Goal: Task Accomplishment & Management: Complete application form

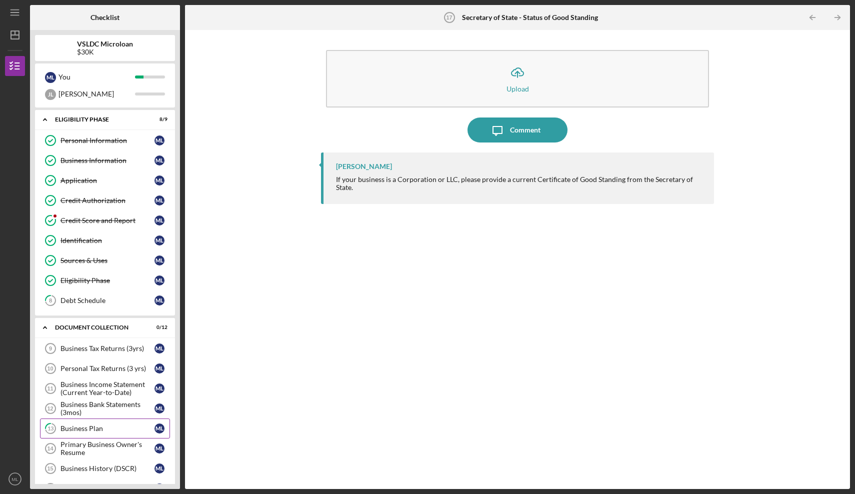
scroll to position [114, 0]
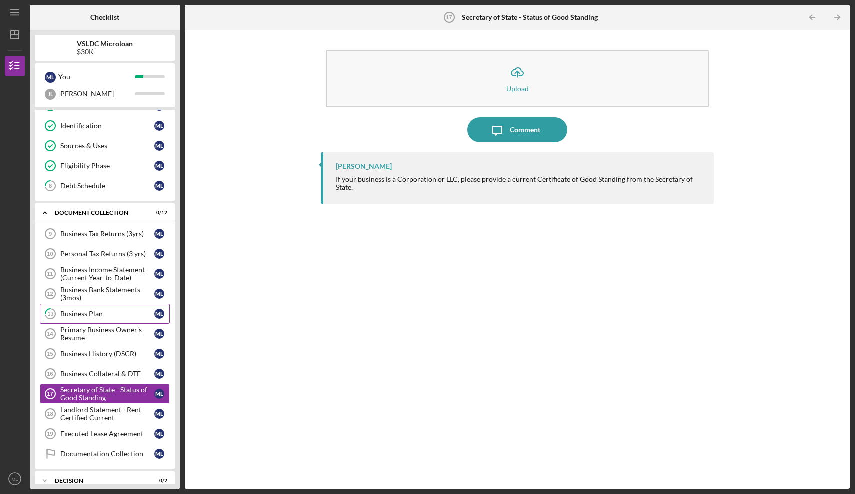
click at [107, 316] on div "Business Plan" at bounding box center [107, 314] width 94 height 8
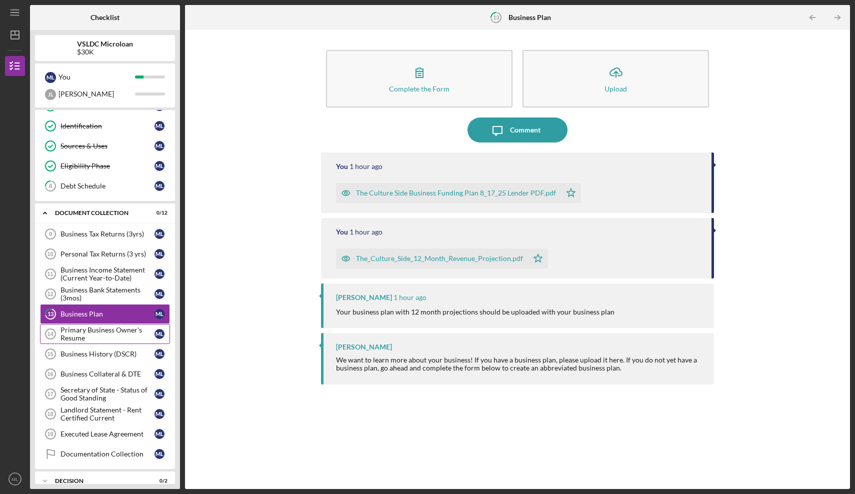
click at [97, 334] on div "Primary Business Owner's Resume" at bounding box center [107, 334] width 94 height 16
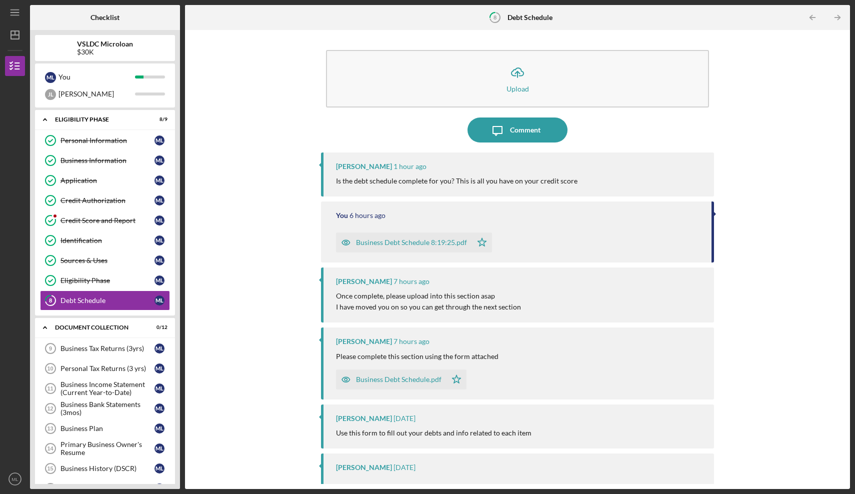
scroll to position [114, 0]
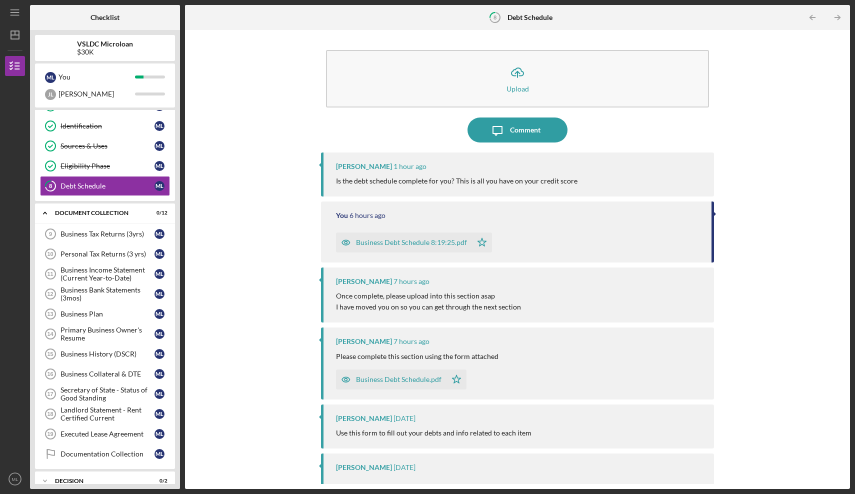
click at [291, 135] on div "Icon/Upload Upload Icon/Message Comment [PERSON_NAME] 1 hour ago Is the debt sc…" at bounding box center [517, 259] width 655 height 449
click at [238, 146] on div "Icon/Upload Upload Icon/Message Comment Terry Gubatan 1 hour ago Is the debt sc…" at bounding box center [517, 259] width 655 height 449
click at [186, 211] on div "Icon/Upload Upload Icon/Message Comment Terry Gubatan 1 hour ago Is the debt sc…" at bounding box center [517, 259] width 665 height 459
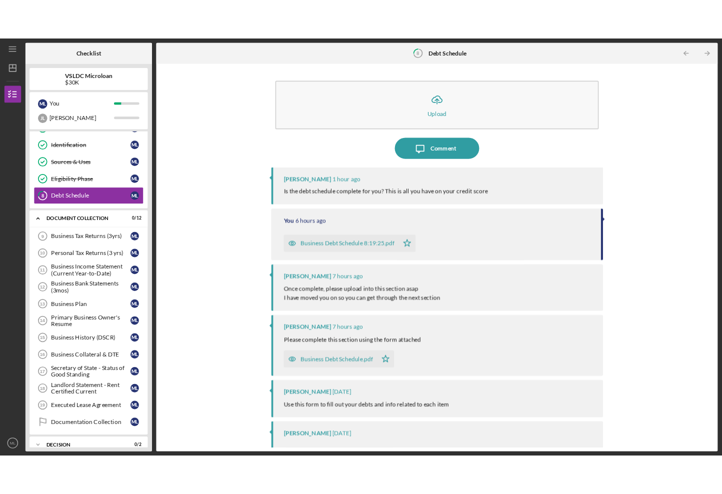
scroll to position [29, 0]
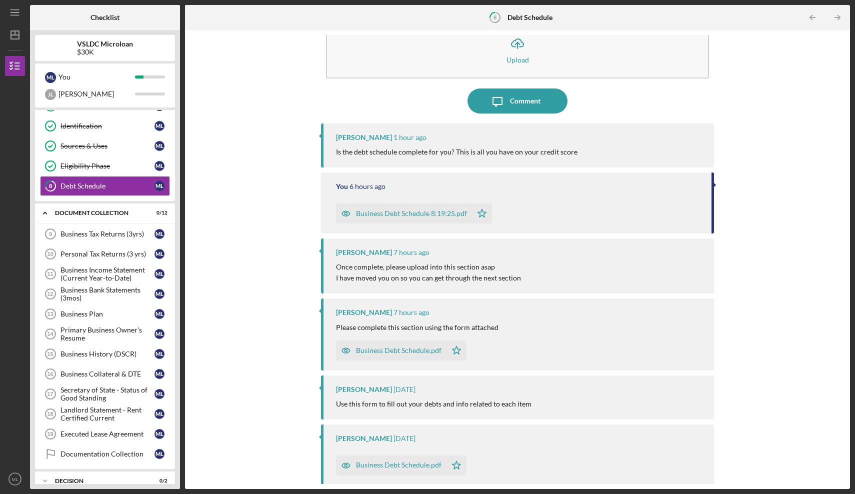
drag, startPoint x: 233, startPoint y: 452, endPoint x: 239, endPoint y: 493, distance: 41.4
click at [239, 493] on div "Icon/Menu 8 Debt Schedule Checklist VSLDC Microloan $30K M L You J L Jesse Icon…" at bounding box center [427, 247] width 855 height 494
click at [234, 313] on div "Icon/Upload Upload Icon/Message Comment Terry Gubatan 1 hour ago Is the debt sc…" at bounding box center [517, 259] width 655 height 449
click at [114, 230] on div "Business Tax Returns (3yrs)" at bounding box center [107, 234] width 94 height 8
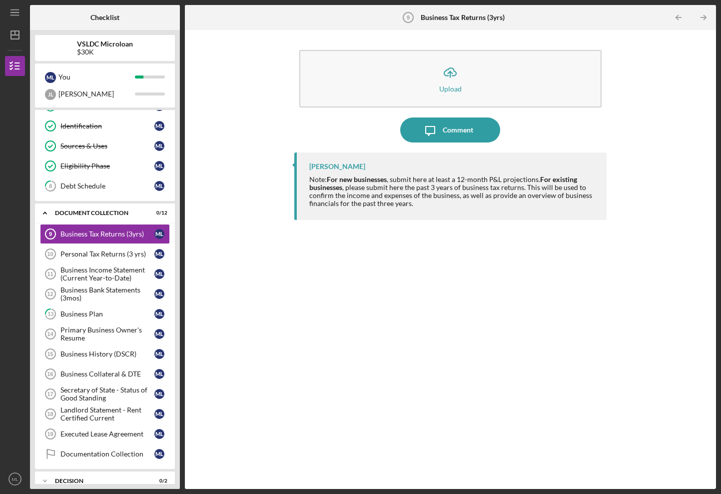
click at [420, 206] on div "Note: For new businesses , submit here at least a 12-month P&L projections. For…" at bounding box center [453, 191] width 288 height 32
click at [109, 259] on link "Personal Tax Returns (3 yrs) 10 Personal Tax Returns (3 yrs) M L" at bounding box center [105, 254] width 130 height 20
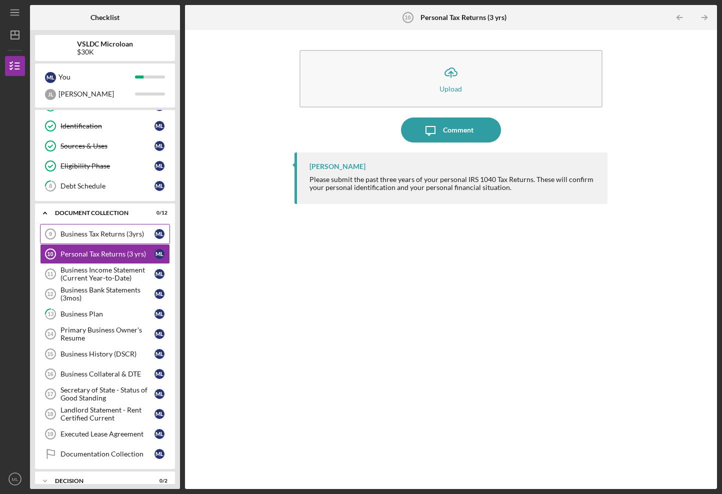
click at [115, 232] on div "Business Tax Returns (3yrs)" at bounding box center [107, 234] width 94 height 8
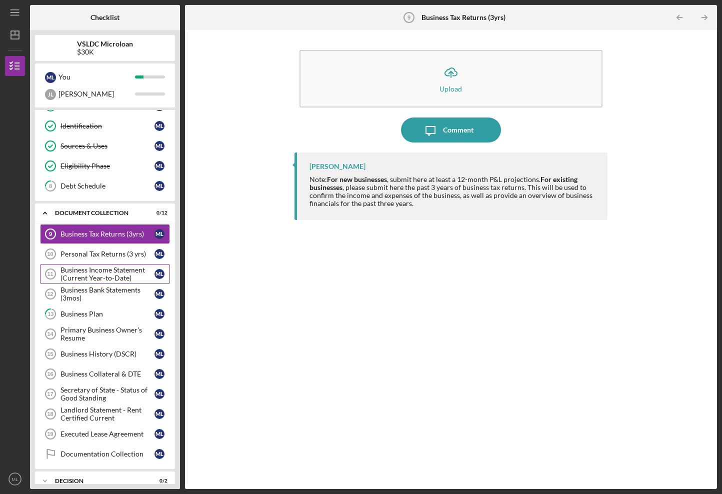
click at [113, 278] on div "Business Income Statement (Current Year-to-Date)" at bounding box center [107, 274] width 94 height 16
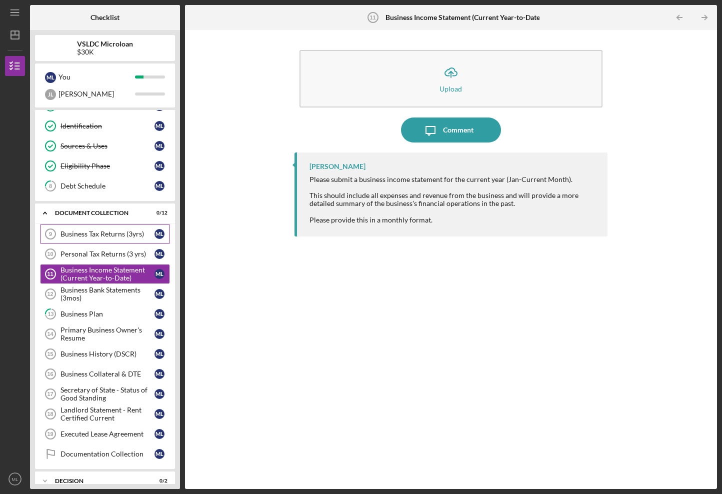
scroll to position [111, 0]
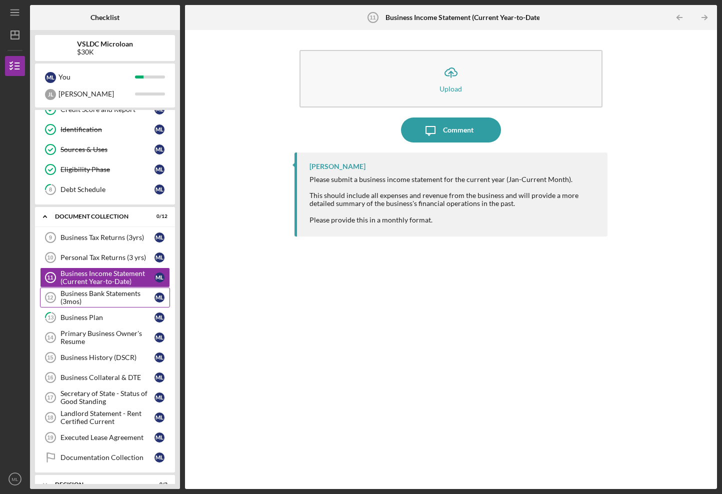
click at [117, 293] on div "Business Bank Statements (3mos)" at bounding box center [107, 297] width 94 height 16
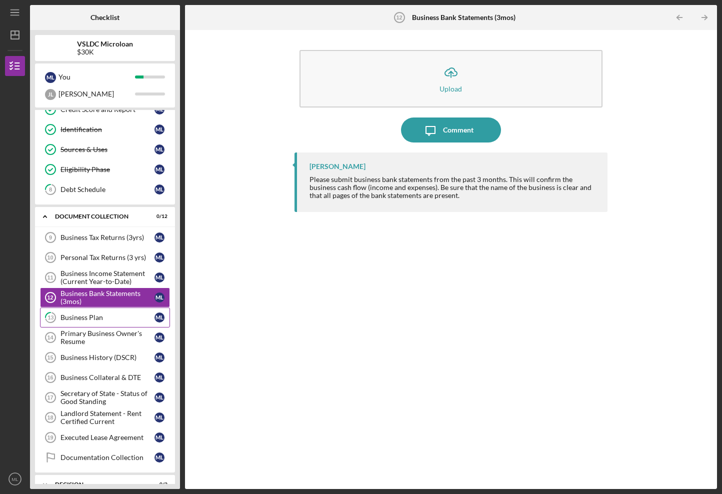
click at [110, 313] on link "13 Business Plan M L" at bounding box center [105, 317] width 130 height 20
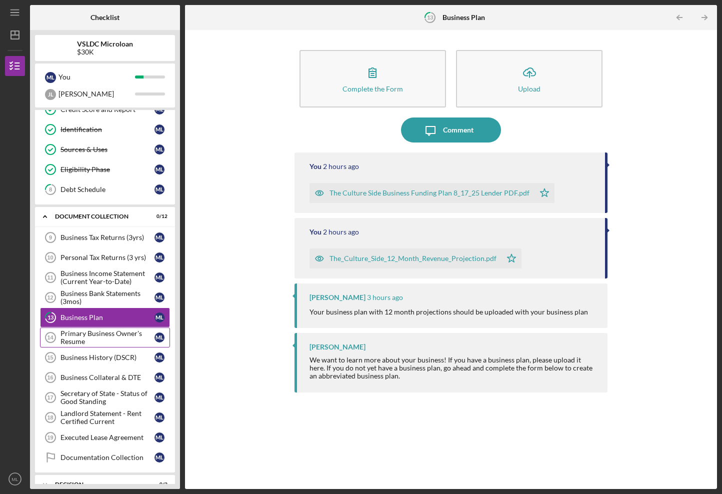
click at [107, 336] on div "Primary Business Owner's Resume" at bounding box center [107, 337] width 94 height 16
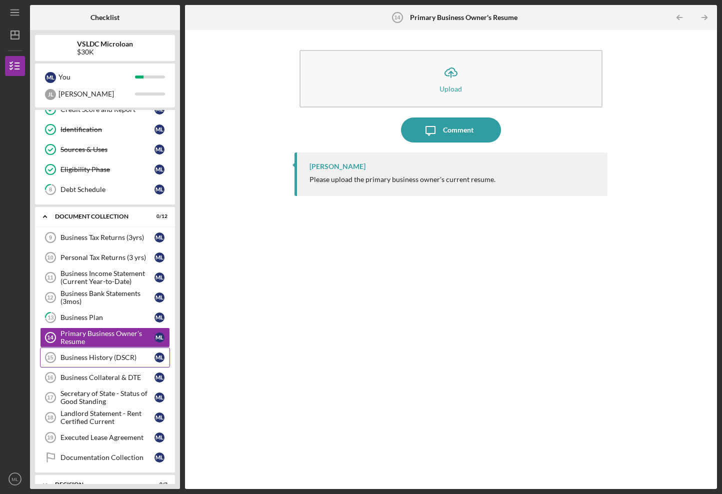
click at [106, 356] on div "Business History (DSCR)" at bounding box center [107, 357] width 94 height 8
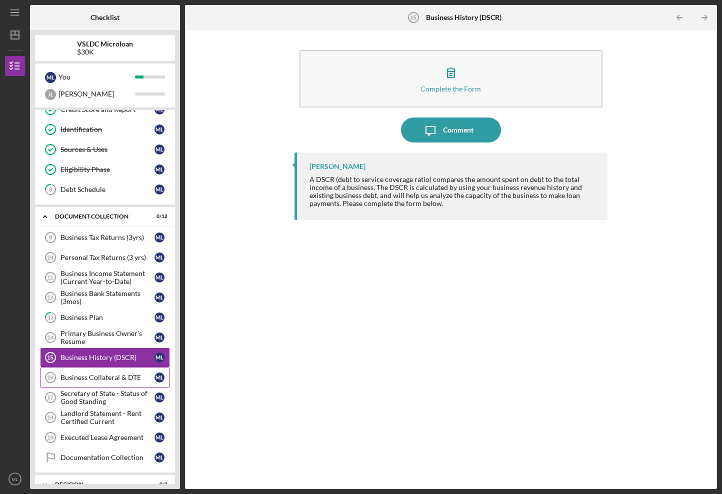
click at [84, 379] on div "Business Collateral & DTE" at bounding box center [107, 377] width 94 height 8
